Goal: Task Accomplishment & Management: Use online tool/utility

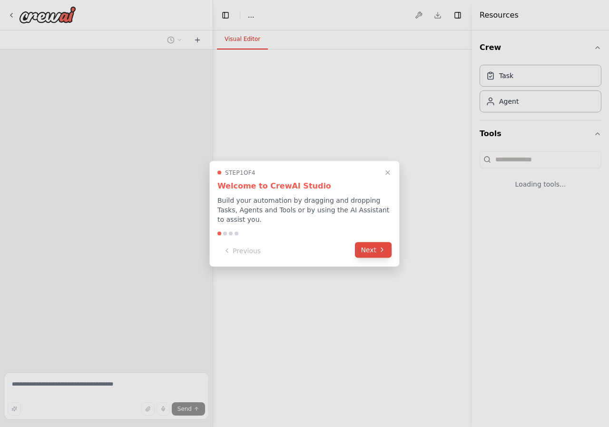
click at [380, 247] on icon at bounding box center [382, 250] width 8 height 8
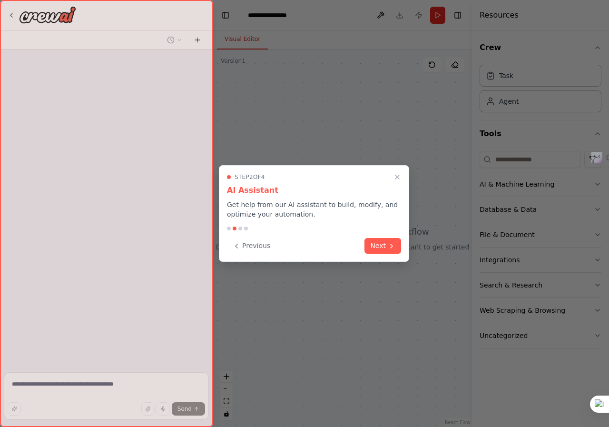
click at [380, 247] on button "Next" at bounding box center [383, 246] width 37 height 16
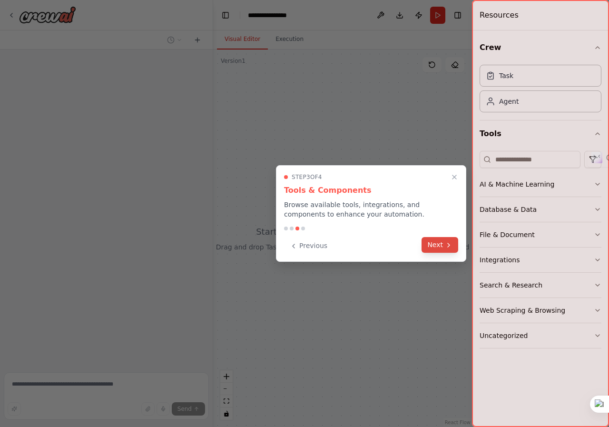
click at [445, 242] on button "Next" at bounding box center [440, 245] width 37 height 16
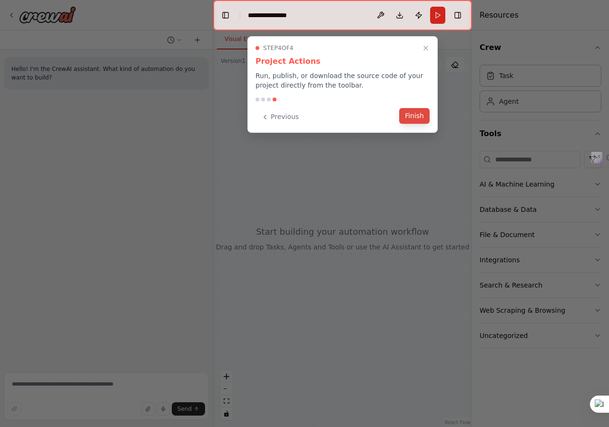
click at [422, 118] on button "Finish" at bounding box center [414, 116] width 30 height 16
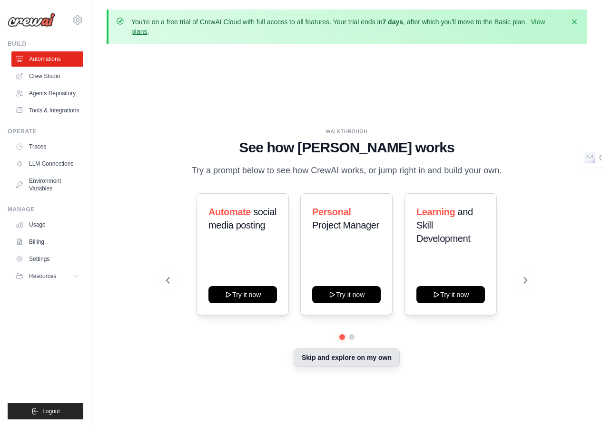
click at [359, 361] on button "Skip and explore on my own" at bounding box center [347, 357] width 106 height 18
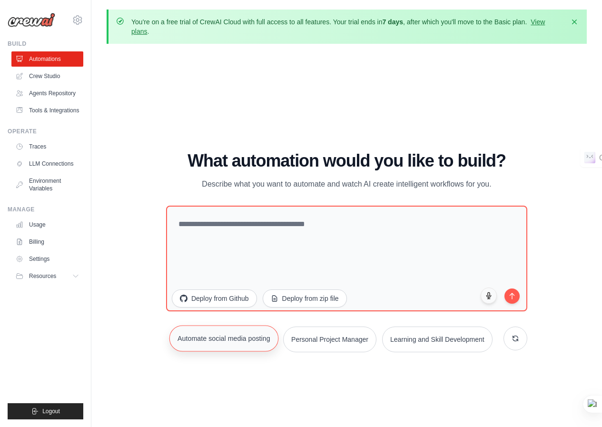
click at [228, 343] on button "Automate social media posting" at bounding box center [223, 338] width 109 height 26
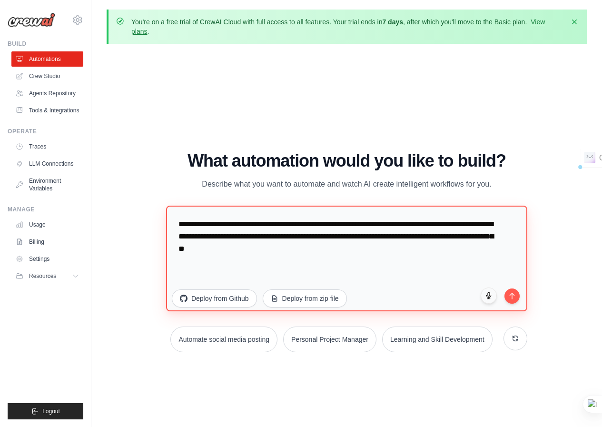
drag, startPoint x: 319, startPoint y: 249, endPoint x: 182, endPoint y: 215, distance: 141.4
click at [182, 215] on textarea "**********" at bounding box center [346, 259] width 361 height 106
type textarea "*"
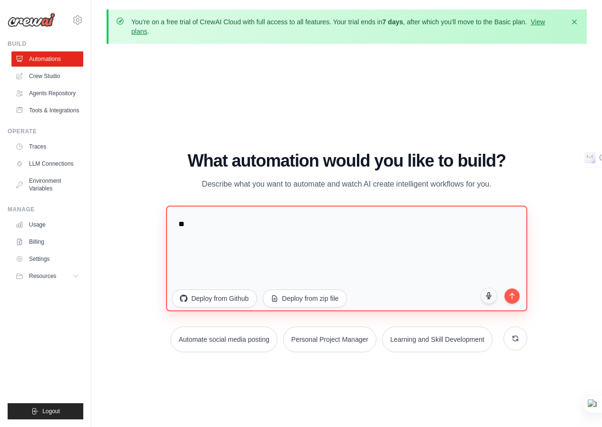
type textarea "*"
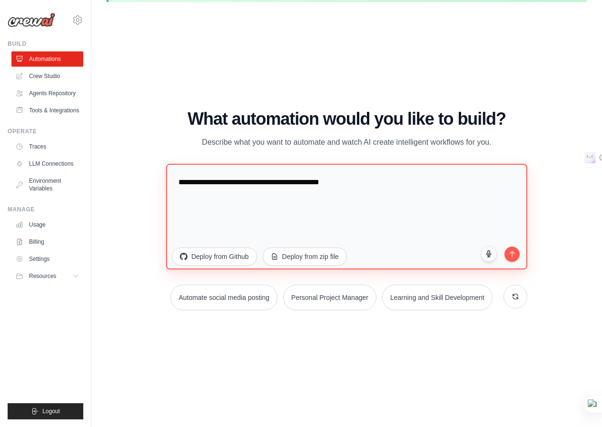
drag, startPoint x: 505, startPoint y: 222, endPoint x: 460, endPoint y: 206, distance: 47.4
click at [496, 218] on textarea "**********" at bounding box center [346, 217] width 361 height 106
drag, startPoint x: 505, startPoint y: 245, endPoint x: 512, endPoint y: 253, distance: 10.1
click at [512, 253] on div "**********" at bounding box center [346, 218] width 361 height 109
type textarea "**********"
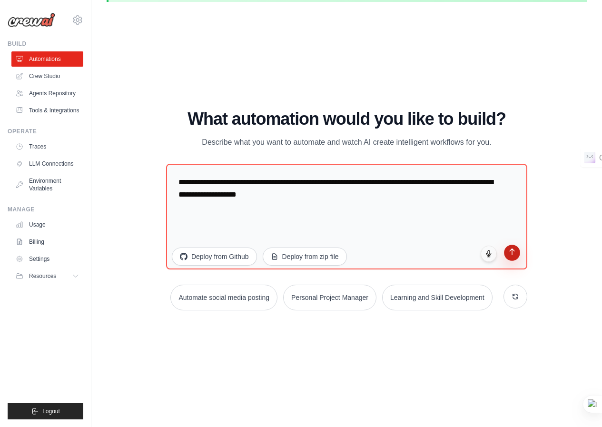
click at [512, 253] on icon "submit" at bounding box center [512, 252] width 8 height 8
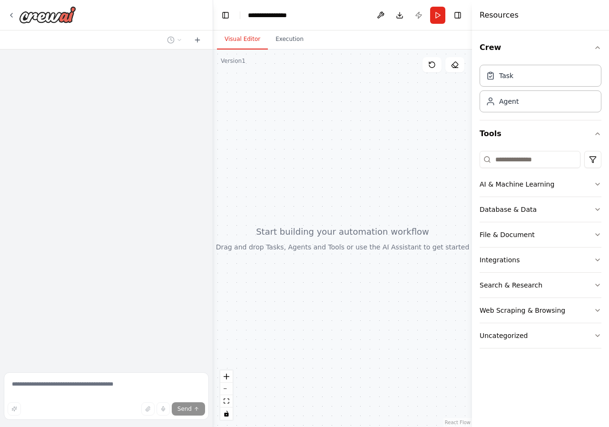
click at [337, 240] on div at bounding box center [342, 239] width 259 height 378
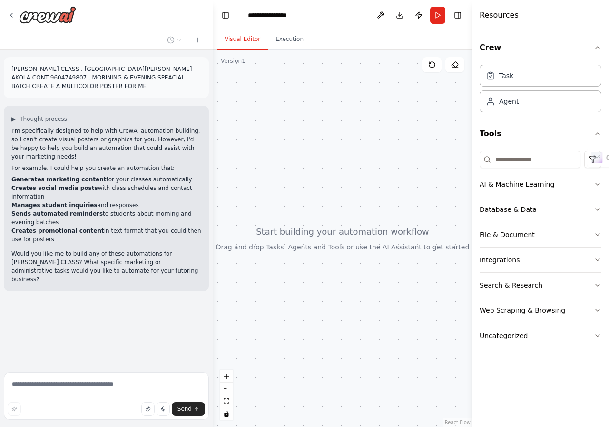
click at [390, 234] on div at bounding box center [342, 239] width 259 height 378
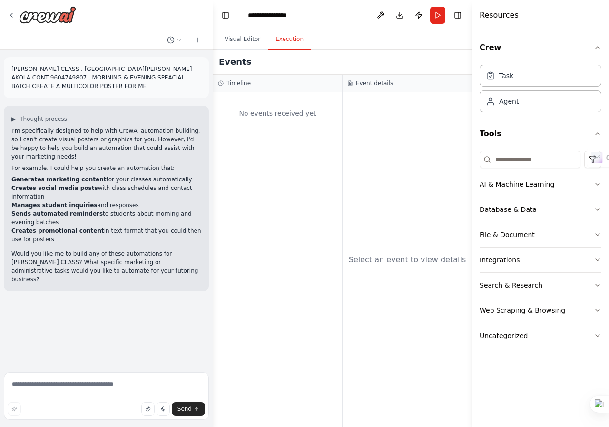
click at [284, 39] on button "Execution" at bounding box center [289, 40] width 43 height 20
click at [260, 40] on button "Visual Editor" at bounding box center [242, 40] width 51 height 20
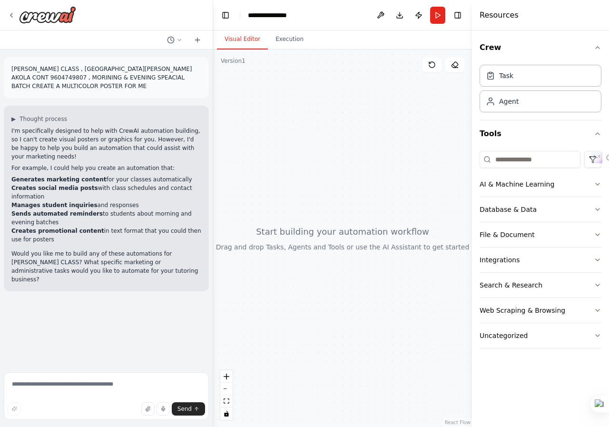
drag, startPoint x: 110, startPoint y: 194, endPoint x: 105, endPoint y: 189, distance: 8.1
click at [110, 209] on li "Sends automated reminders to students about morning and evening batches" at bounding box center [106, 217] width 190 height 17
click at [20, 133] on p "I'm specifically designed to help with CrewAI automation building, so I can't c…" at bounding box center [106, 144] width 190 height 34
click at [16, 118] on span "▶" at bounding box center [13, 119] width 4 height 8
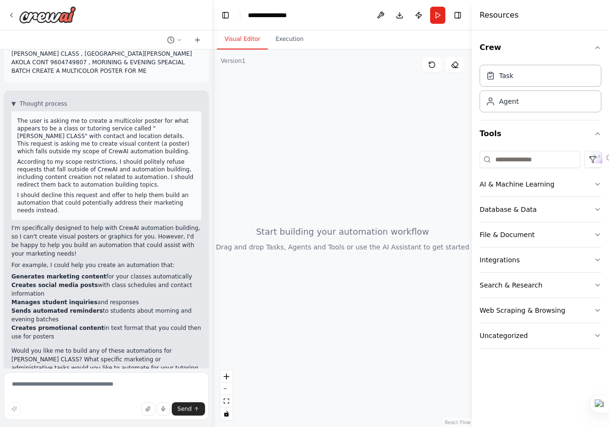
scroll to position [34, 0]
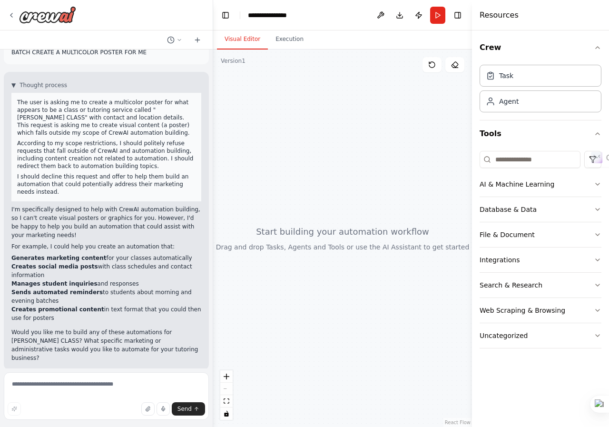
click at [289, 253] on div at bounding box center [342, 239] width 259 height 378
click at [444, 13] on button "Run" at bounding box center [437, 15] width 15 height 17
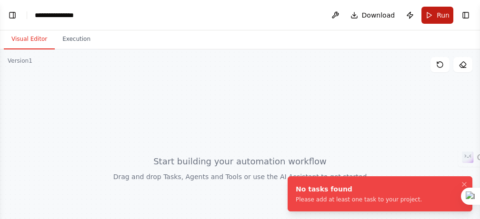
click at [434, 15] on button "Run" at bounding box center [437, 15] width 32 height 17
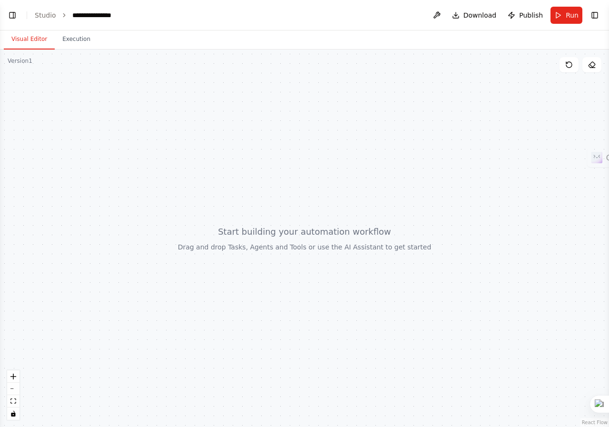
scroll to position [113, 0]
drag, startPoint x: 368, startPoint y: 129, endPoint x: 527, endPoint y: 13, distance: 197.2
click at [527, 13] on span "Publish" at bounding box center [531, 15] width 24 height 10
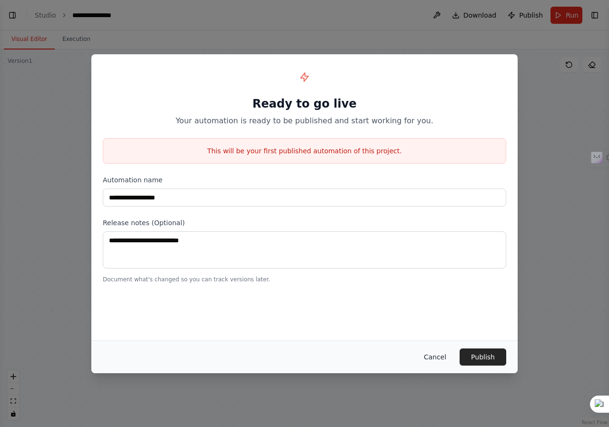
scroll to position [214, 0]
click at [426, 356] on button "Cancel" at bounding box center [436, 356] width 38 height 17
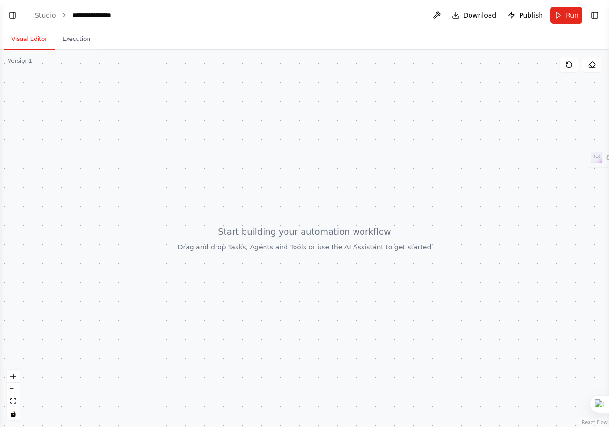
click at [54, 17] on ol "**********" at bounding box center [77, 15] width 85 height 10
click at [290, 263] on div at bounding box center [304, 239] width 609 height 378
drag, startPoint x: 67, startPoint y: 102, endPoint x: 164, endPoint y: 186, distance: 128.6
click at [165, 194] on div at bounding box center [304, 239] width 609 height 378
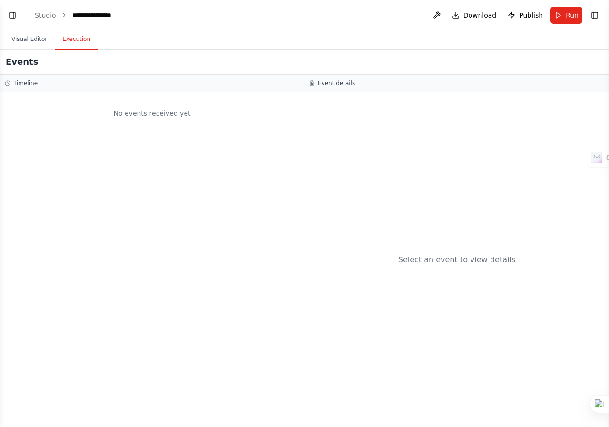
click at [67, 46] on button "Execution" at bounding box center [76, 40] width 43 height 20
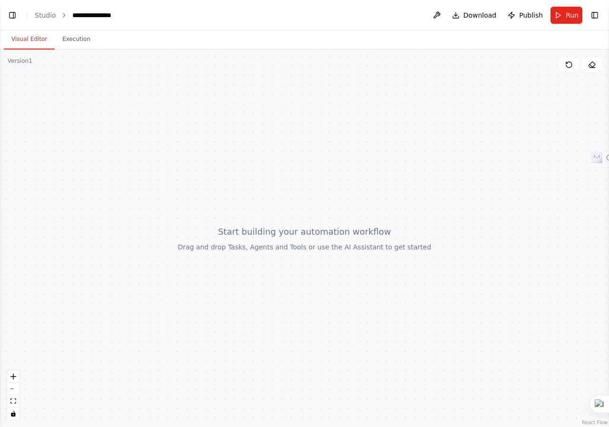
click at [29, 32] on button "Visual Editor" at bounding box center [29, 40] width 51 height 20
drag, startPoint x: 114, startPoint y: 113, endPoint x: 80, endPoint y: 229, distance: 121.4
click at [80, 229] on div at bounding box center [304, 239] width 609 height 378
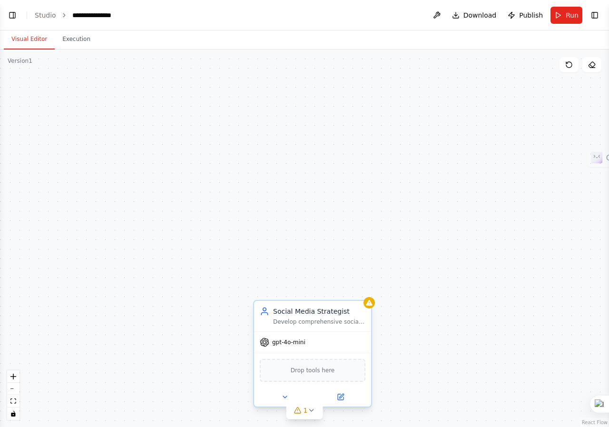
click at [282, 351] on div "gpt-4o-mini" at bounding box center [312, 342] width 117 height 21
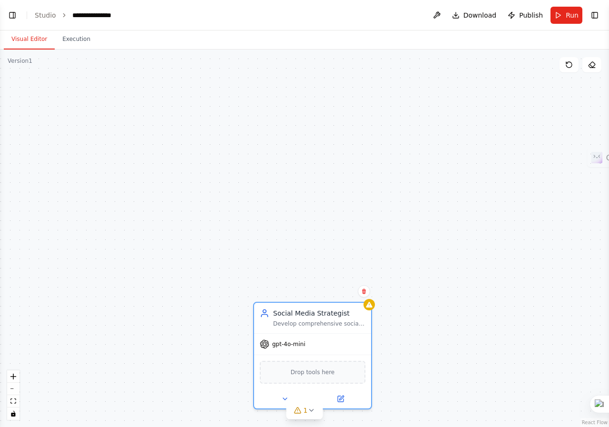
scroll to position [404, 0]
click at [182, 110] on div "Social Media Strategist Develop comprehensive social media strategies for {comp…" at bounding box center [304, 239] width 609 height 378
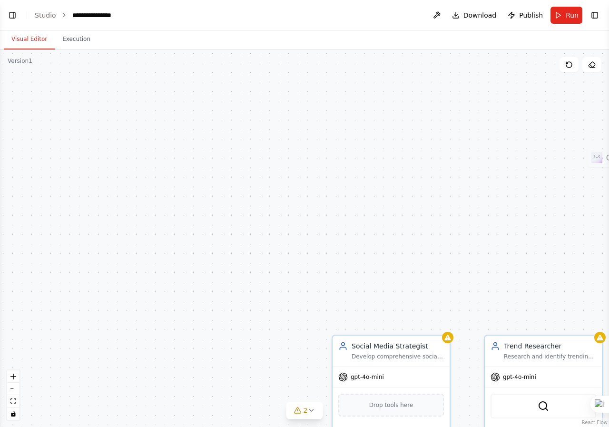
drag, startPoint x: 123, startPoint y: 122, endPoint x: 208, endPoint y: 157, distance: 91.2
click at [208, 157] on div "Social Media Strategist Develop comprehensive social media strategies for {comp…" at bounding box center [304, 239] width 609 height 378
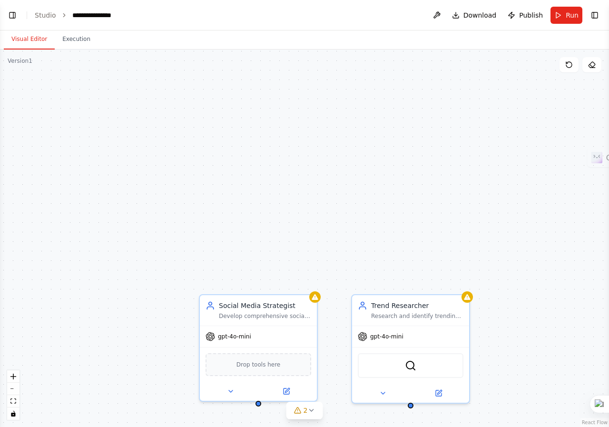
drag, startPoint x: 139, startPoint y: 140, endPoint x: 0, endPoint y: 89, distance: 148.2
click at [0, 89] on div "Social Media Strategist Develop comprehensive social media strategies for {comp…" at bounding box center [304, 239] width 609 height 378
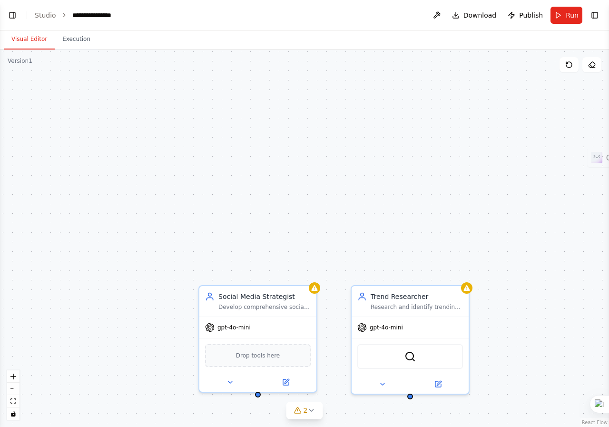
scroll to position [423, 0]
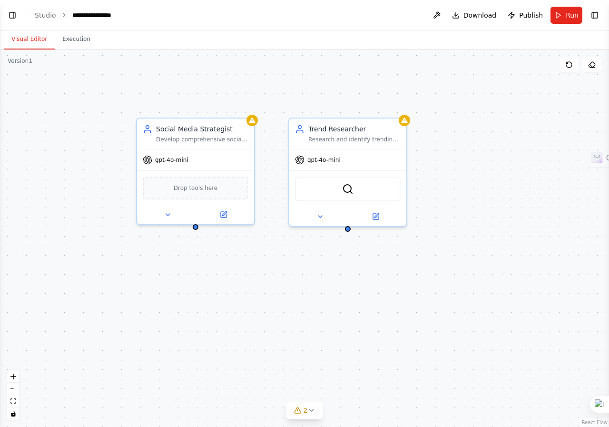
drag, startPoint x: 238, startPoint y: 241, endPoint x: 174, endPoint y: 71, distance: 180.9
click at [174, 71] on div "Social Media Strategist Develop comprehensive social media strategies for {comp…" at bounding box center [304, 239] width 609 height 378
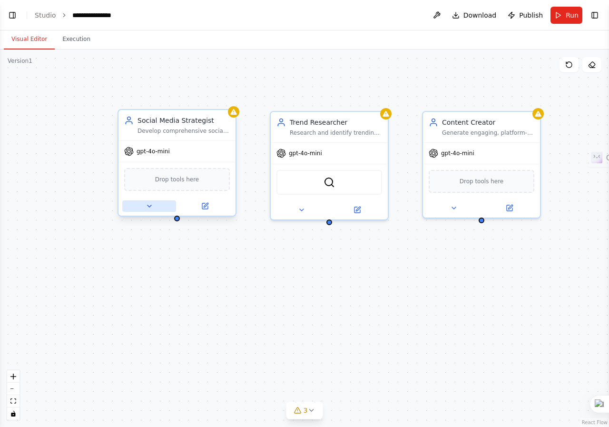
drag, startPoint x: 197, startPoint y: 226, endPoint x: 179, endPoint y: 221, distance: 18.2
click at [179, 221] on div "Social Media Strategist Develop comprehensive social media strategies for {comp…" at bounding box center [304, 239] width 609 height 378
click at [193, 181] on span "Drop tools here" at bounding box center [177, 180] width 44 height 10
click at [137, 183] on div "Drop tools here" at bounding box center [177, 179] width 106 height 23
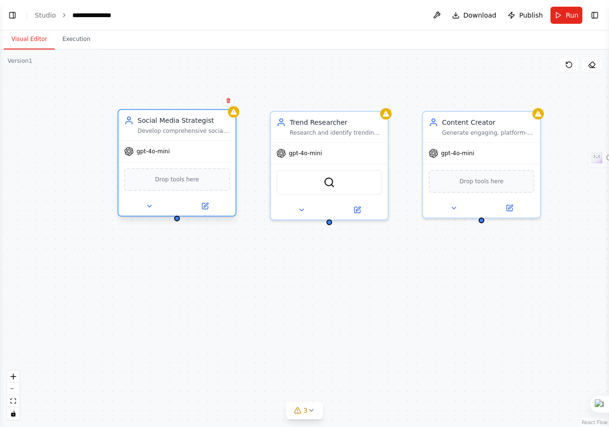
click at [137, 183] on div "Drop tools here" at bounding box center [177, 179] width 106 height 23
click at [207, 208] on icon at bounding box center [205, 206] width 6 height 6
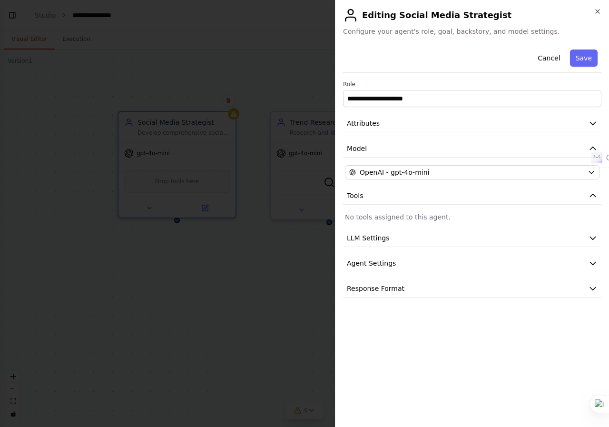
click at [481, 87] on label "Role" at bounding box center [472, 84] width 259 height 8
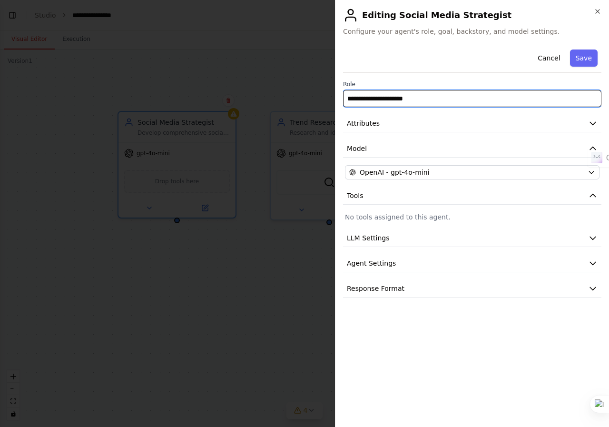
click at [486, 94] on input "**********" at bounding box center [472, 98] width 259 height 17
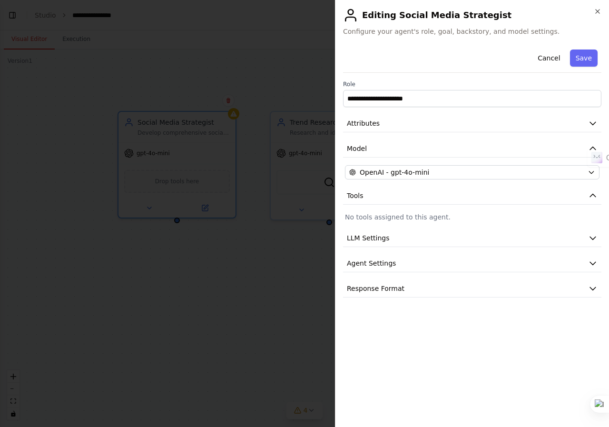
click at [469, 163] on div "**********" at bounding box center [472, 172] width 259 height 252
click at [430, 234] on button "LLM Settings" at bounding box center [472, 238] width 259 height 18
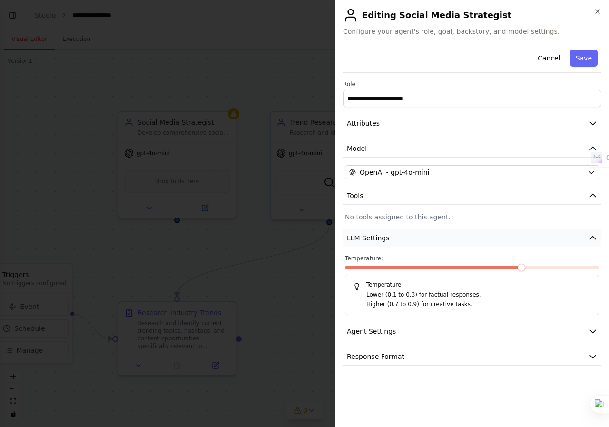
click at [430, 234] on button "LLM Settings" at bounding box center [472, 238] width 259 height 18
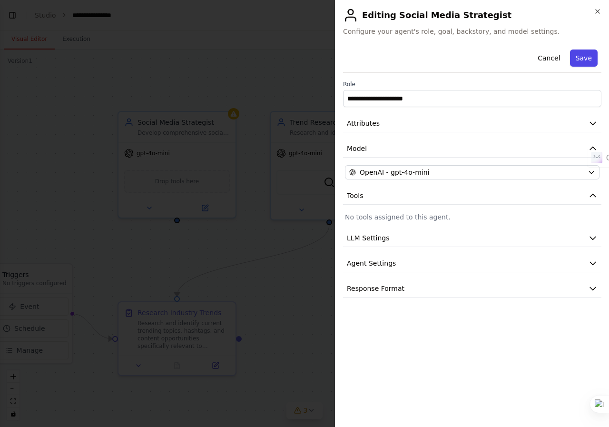
click at [583, 63] on button "Save" at bounding box center [584, 58] width 28 height 17
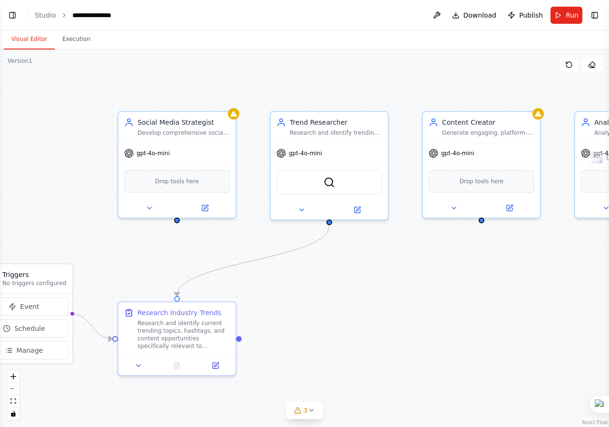
scroll to position [512, 0]
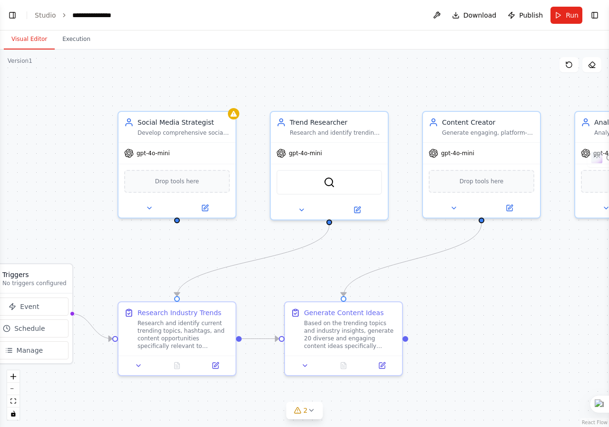
click at [448, 269] on div ".deletable-edge-delete-btn { width: 20px; height: 20px; border: 0px solid #ffff…" at bounding box center [304, 239] width 609 height 378
click at [573, 12] on span "Run" at bounding box center [572, 15] width 13 height 10
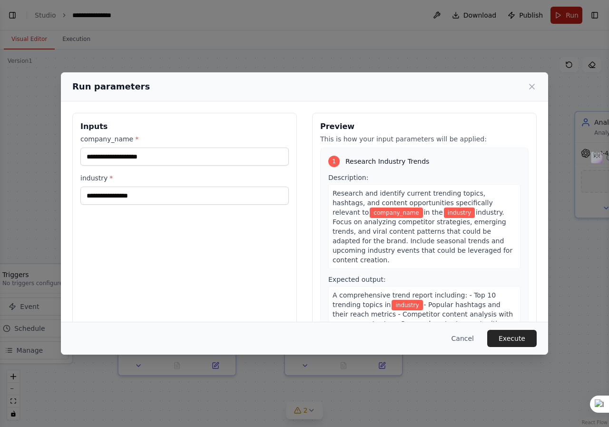
scroll to position [531, 0]
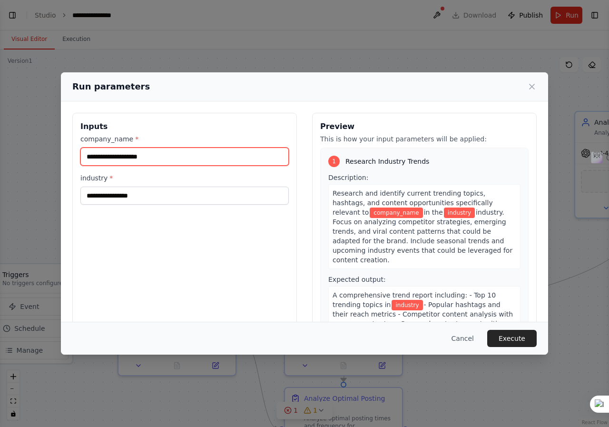
click at [154, 160] on input "company_name *" at bounding box center [184, 157] width 209 height 18
type input "**********"
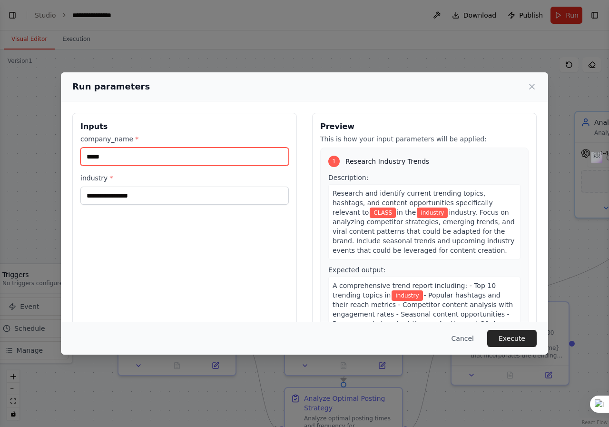
type input "*****"
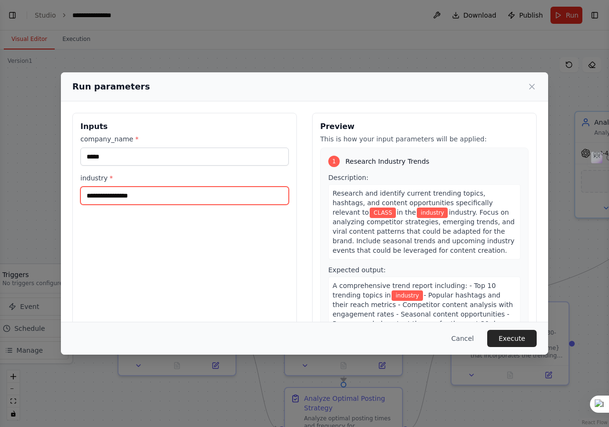
click at [134, 193] on input "industry *" at bounding box center [184, 196] width 209 height 18
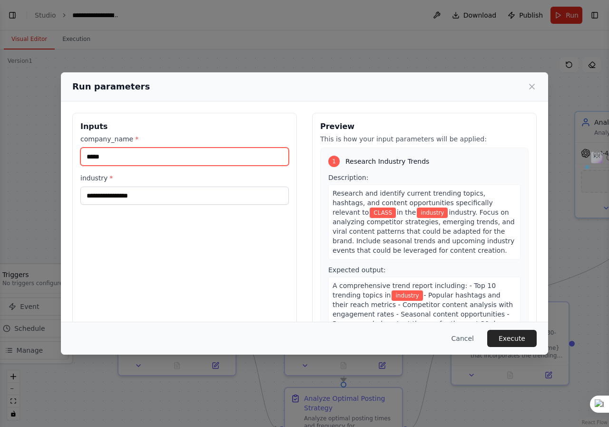
scroll to position [623, 0]
drag, startPoint x: 83, startPoint y: 162, endPoint x: 204, endPoint y: 150, distance: 121.5
click at [204, 150] on input "*****" at bounding box center [184, 157] width 209 height 18
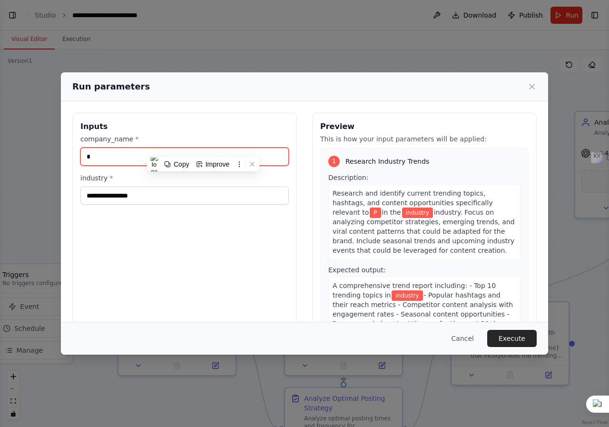
type input "**"
type input "*"
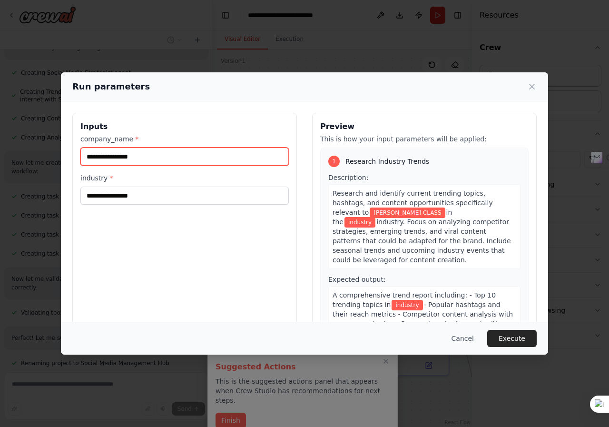
type input "**********"
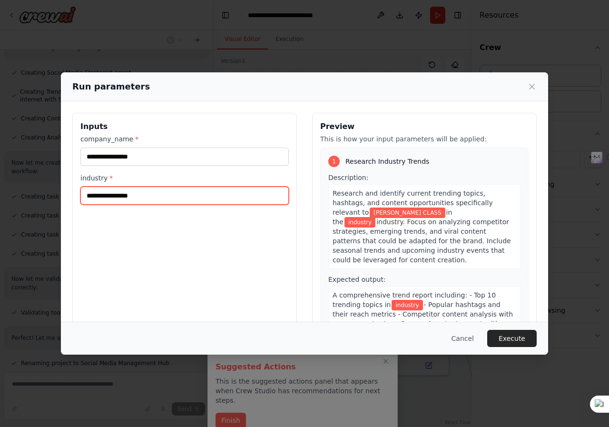
click at [147, 189] on input "industry *" at bounding box center [184, 196] width 209 height 18
type input "**********"
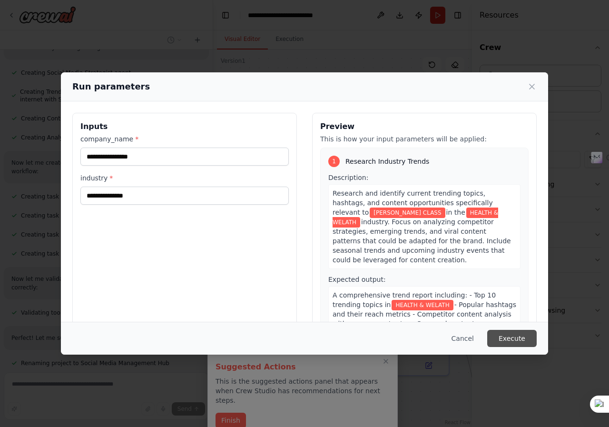
click at [523, 344] on button "Execute" at bounding box center [513, 338] width 50 height 17
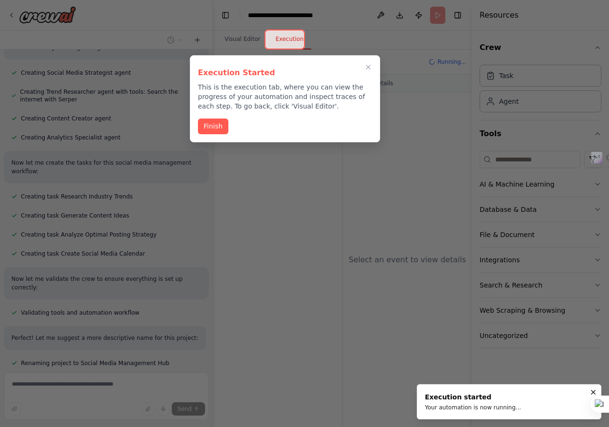
click at [218, 125] on button "Finish" at bounding box center [213, 127] width 30 height 16
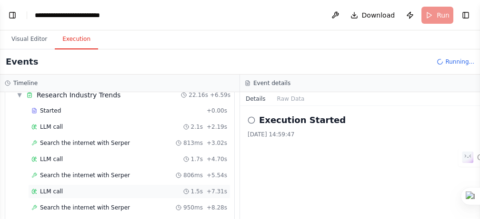
scroll to position [169, 0]
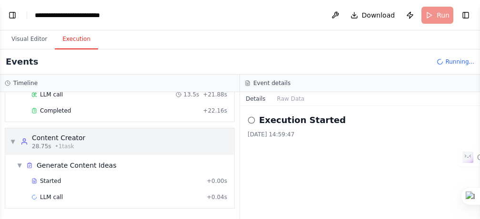
click at [55, 148] on span "• 1 task" at bounding box center [64, 147] width 19 height 8
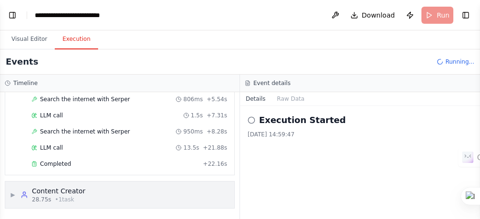
scroll to position [116, 0]
click at [67, 199] on span "• 1 task" at bounding box center [64, 200] width 19 height 8
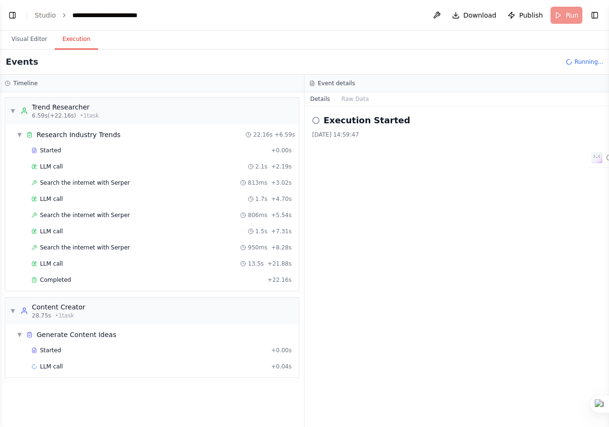
scroll to position [0, 0]
click at [63, 338] on span "Generate Content Ideas" at bounding box center [77, 335] width 80 height 10
click at [64, 337] on span "Generate Content Ideas" at bounding box center [77, 335] width 80 height 10
click at [69, 283] on div "Completed" at bounding box center [147, 280] width 232 height 8
